Goal: Find specific fact

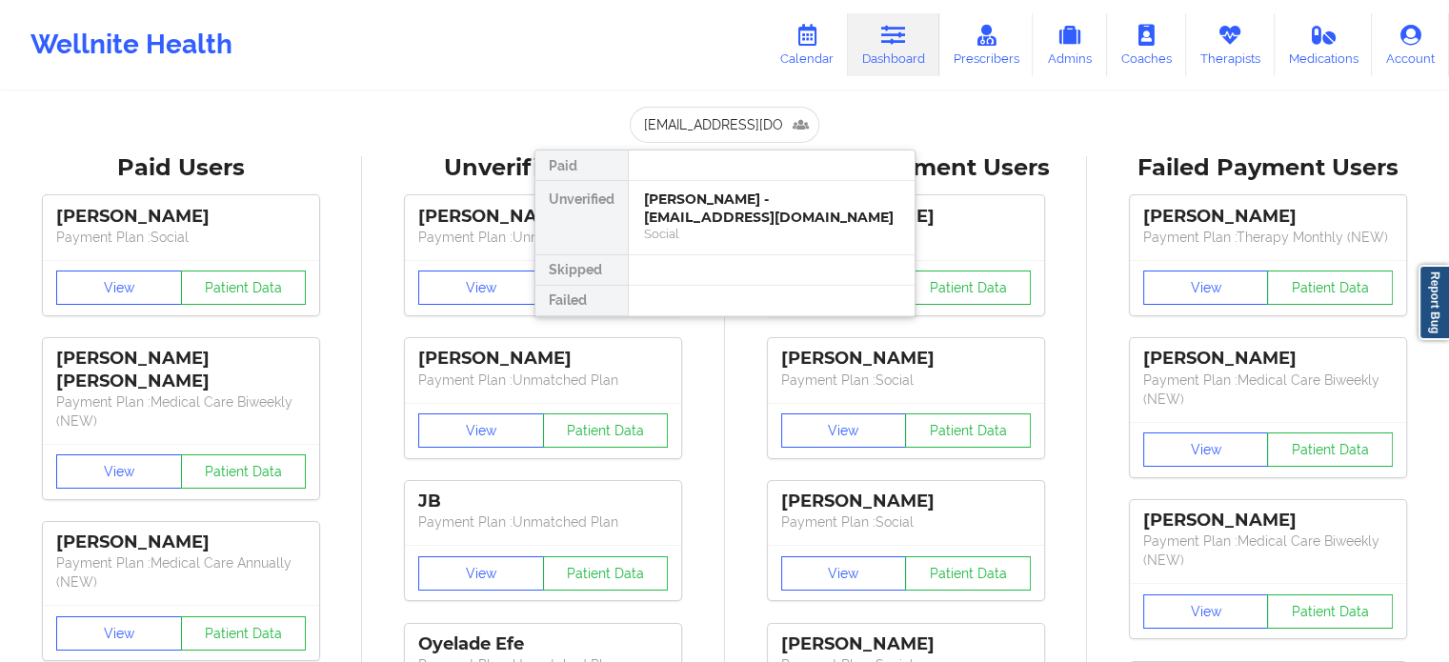
click at [709, 220] on div "[PERSON_NAME] - [EMAIL_ADDRESS][DOMAIN_NAME]" at bounding box center [771, 207] width 255 height 35
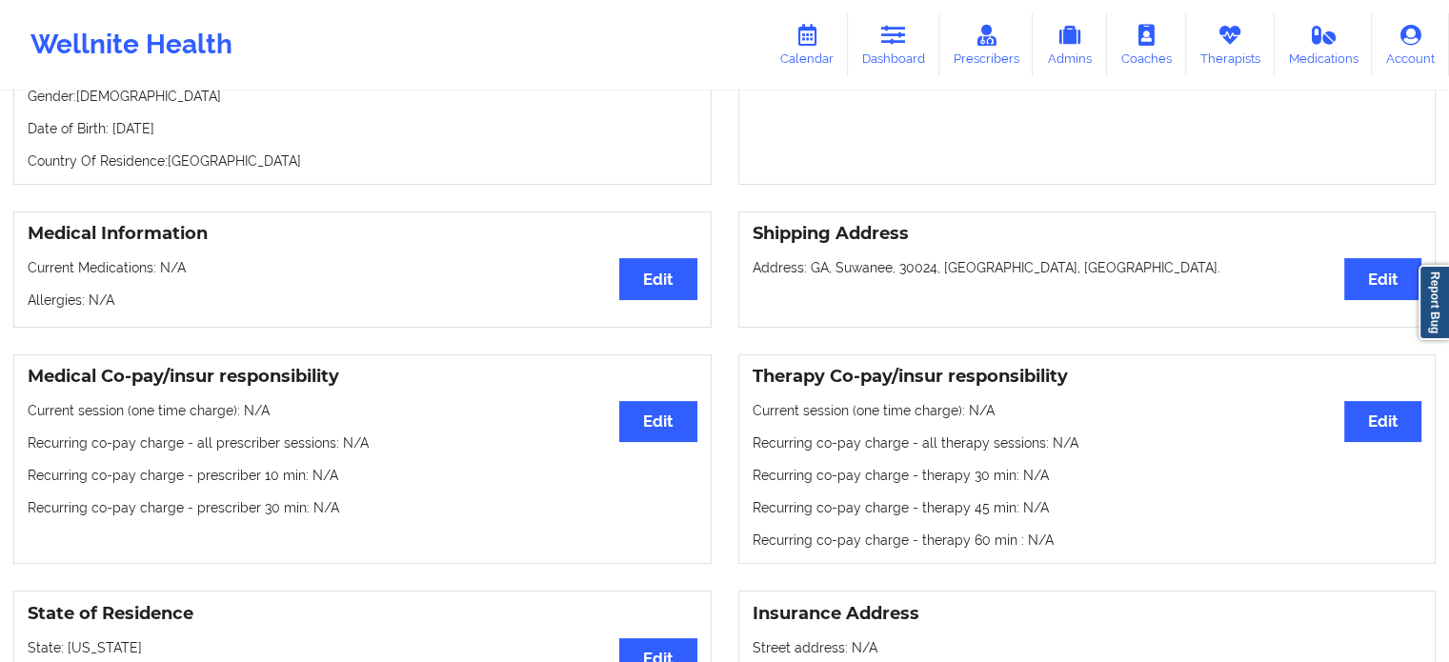
scroll to position [95, 0]
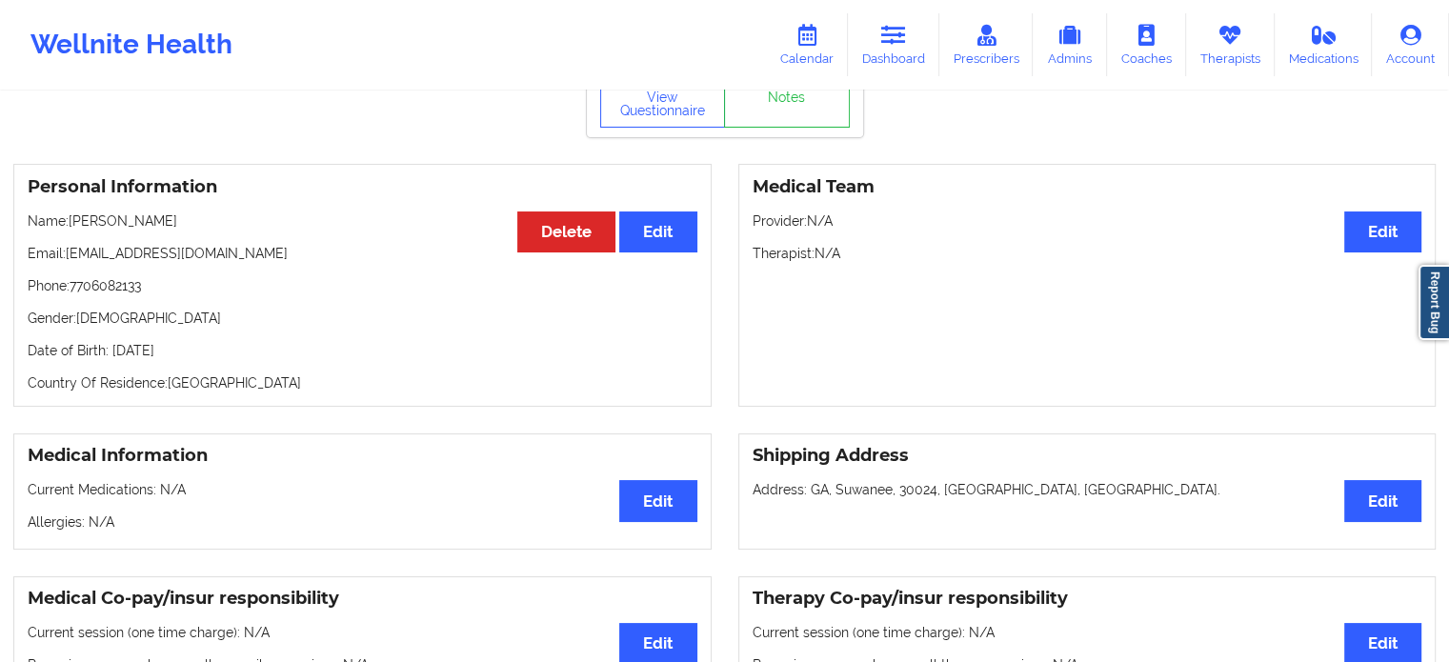
click at [233, 358] on p "Date of Birth: [DEMOGRAPHIC_DATA]" at bounding box center [363, 350] width 670 height 19
copy p "1998"
drag, startPoint x: 901, startPoint y: 27, endPoint x: 901, endPoint y: 60, distance: 33.3
click at [901, 27] on icon at bounding box center [893, 35] width 25 height 21
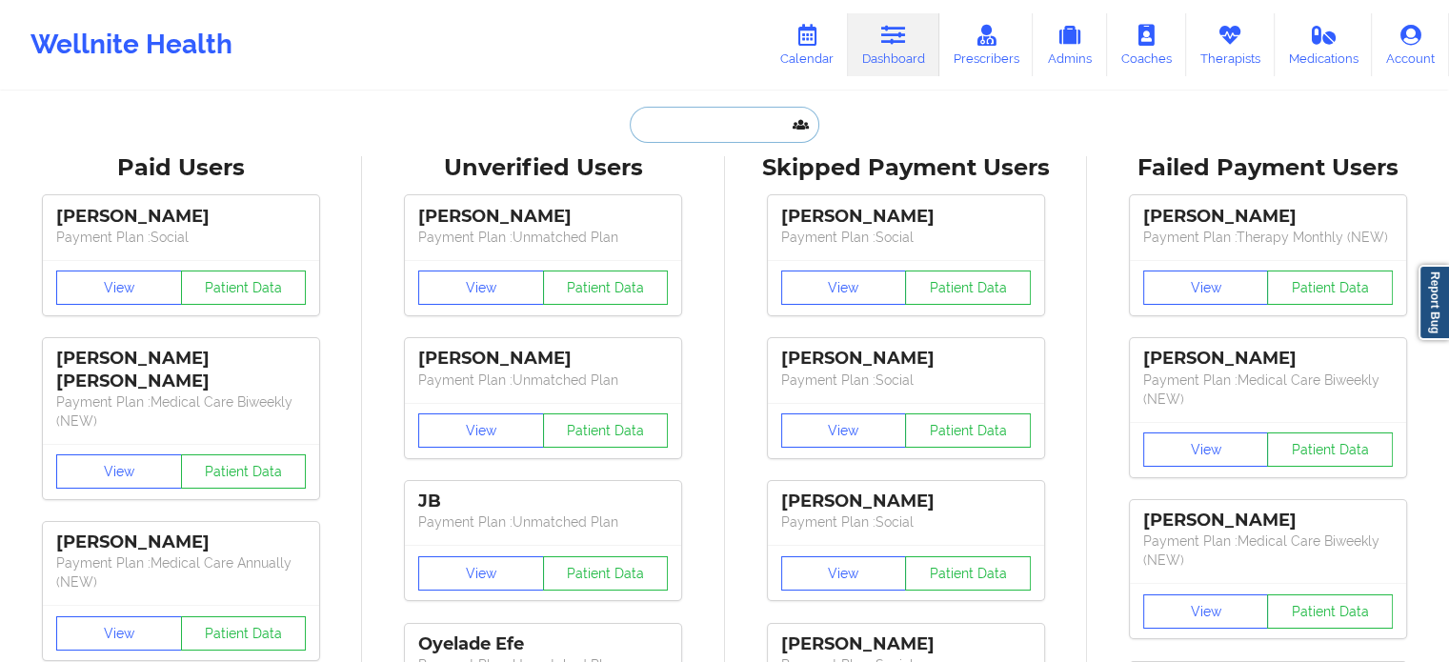
click at [677, 121] on input "text" at bounding box center [724, 125] width 189 height 36
paste input "[EMAIL_ADDRESS][DOMAIN_NAME]"
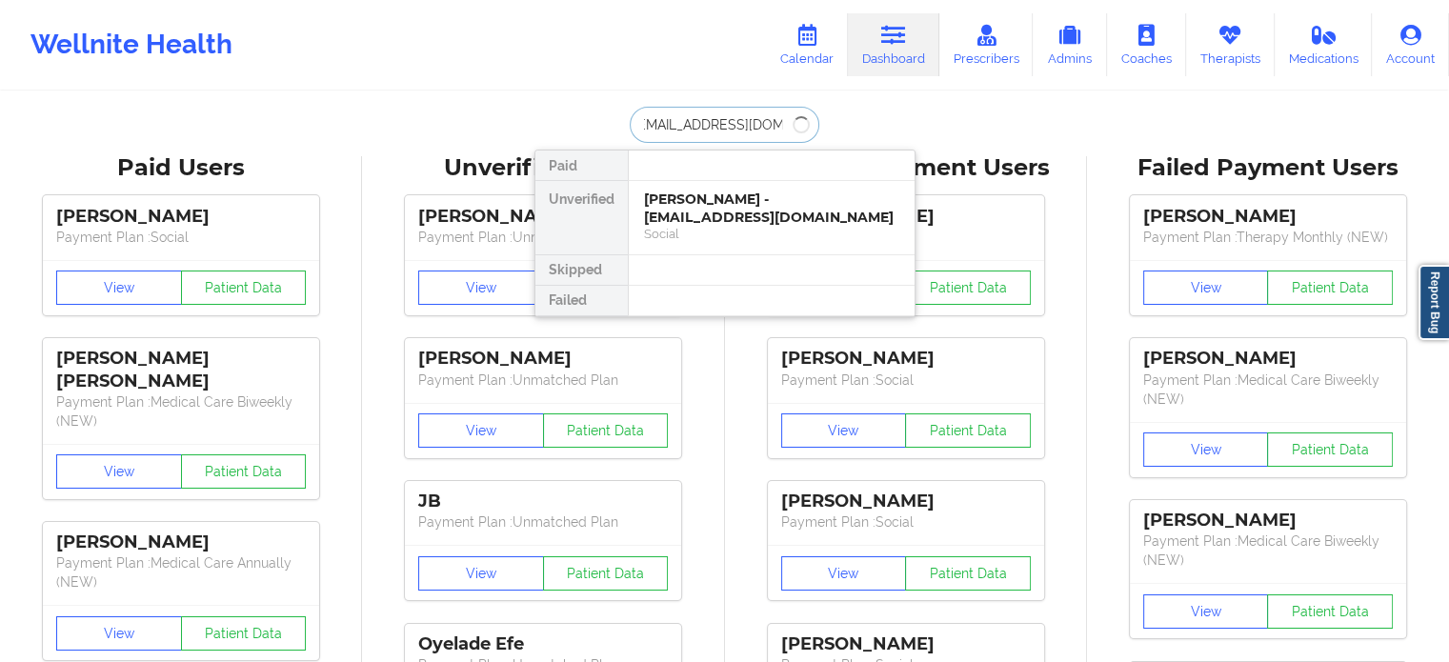
type input "[EMAIL_ADDRESS][DOMAIN_NAME]"
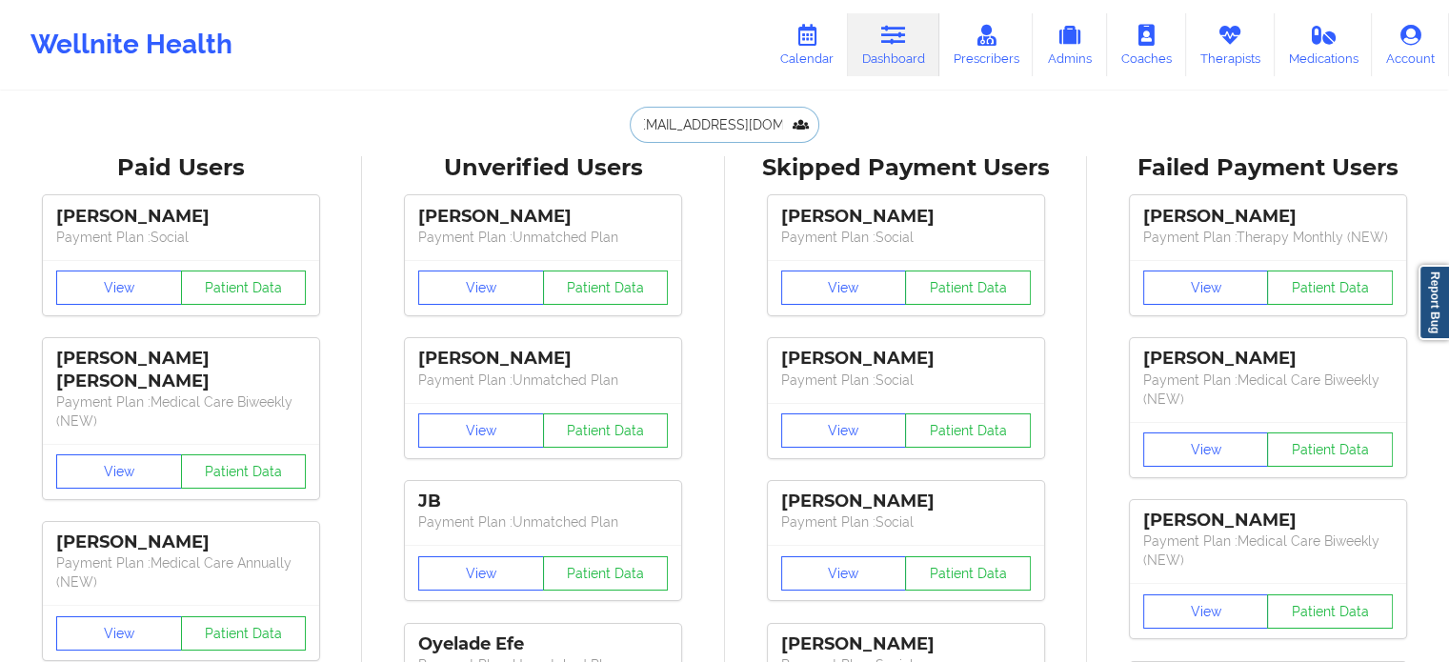
scroll to position [0, 0]
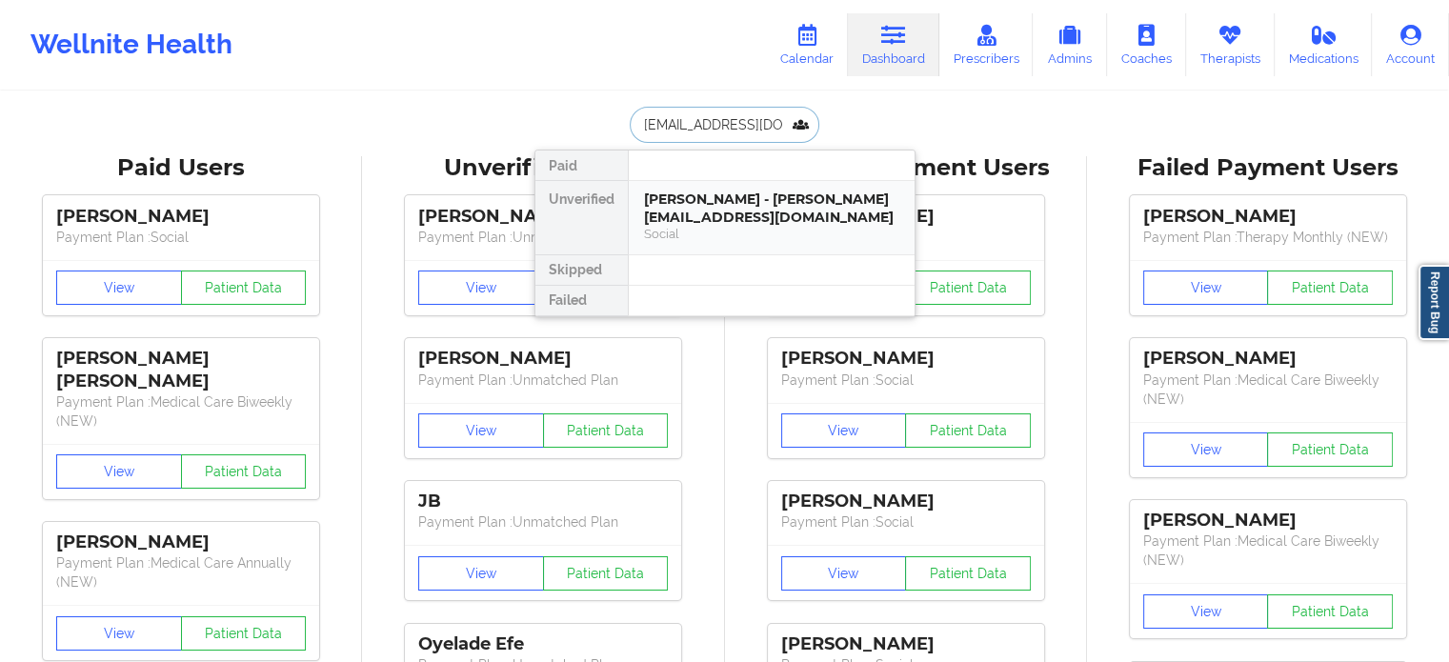
click at [696, 211] on div "[PERSON_NAME] - [PERSON_NAME][EMAIL_ADDRESS][DOMAIN_NAME]" at bounding box center [771, 207] width 255 height 35
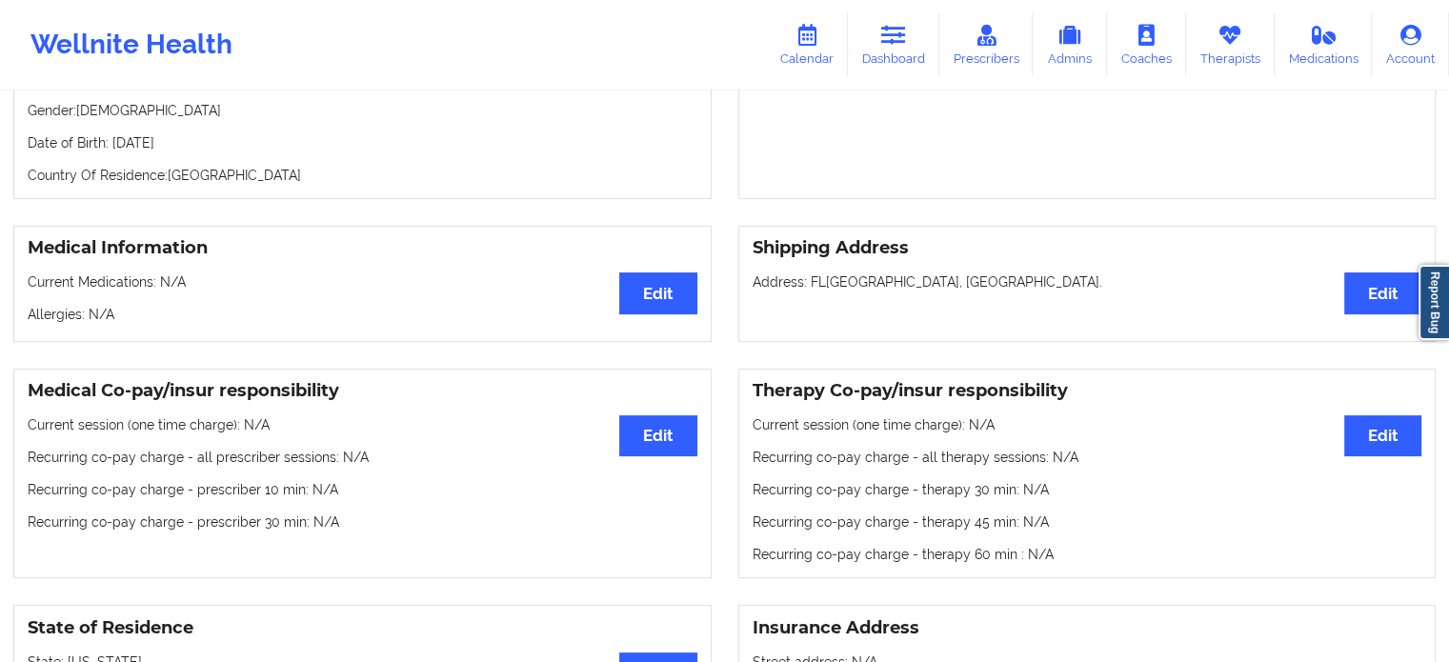
scroll to position [95, 0]
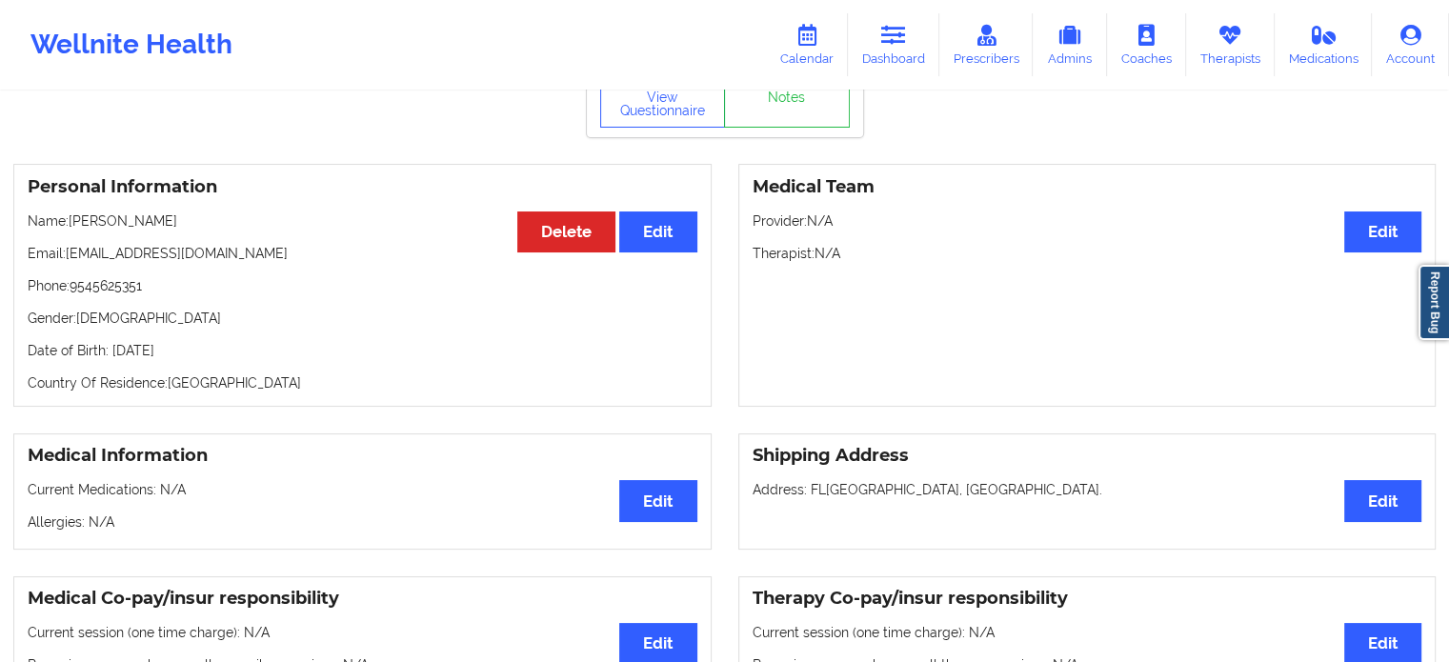
click at [226, 352] on p "Date of Birth: [DEMOGRAPHIC_DATA]" at bounding box center [363, 350] width 670 height 19
copy p "1985"
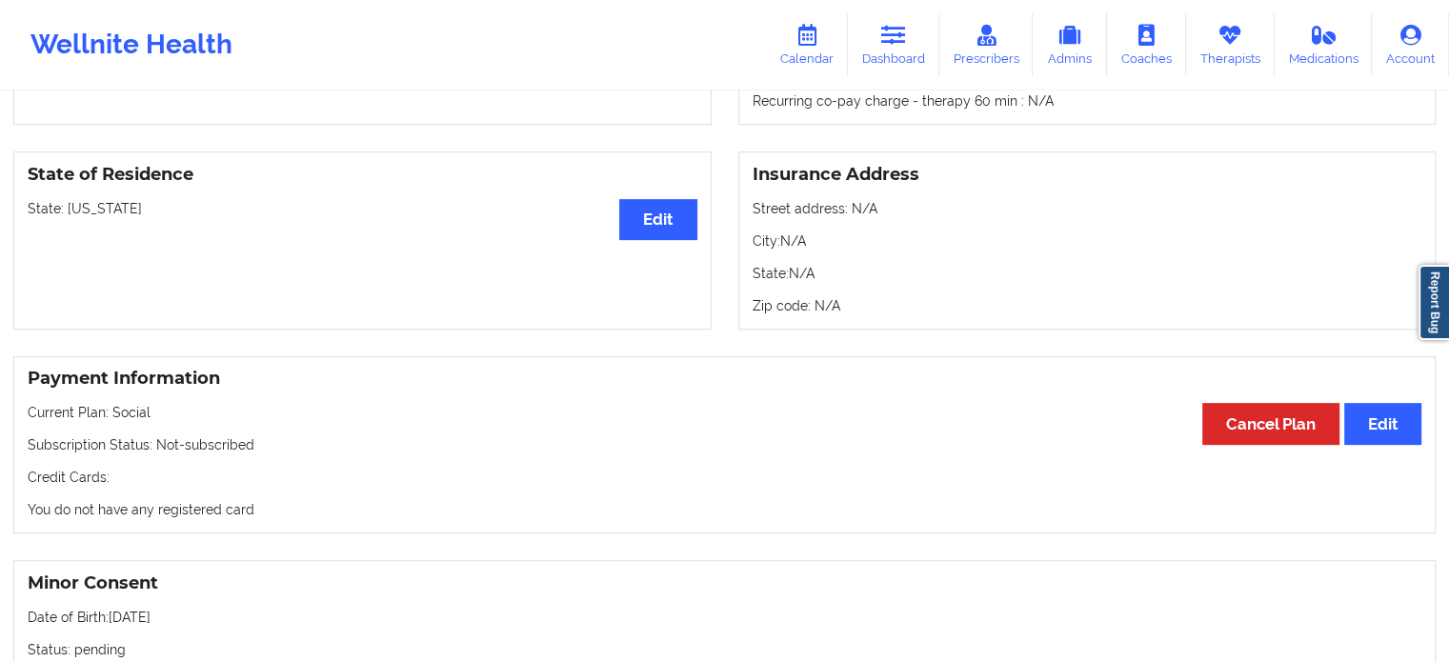
scroll to position [724, 0]
